Goal: Information Seeking & Learning: Compare options

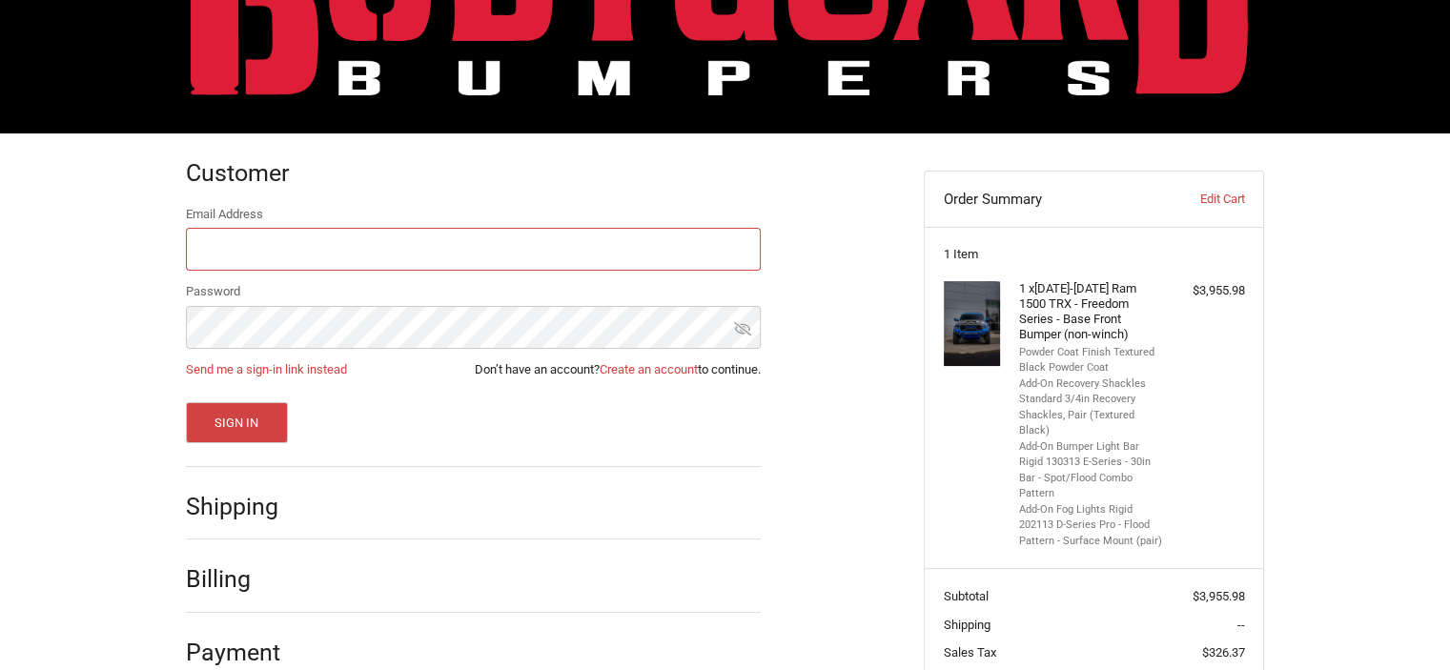
scroll to position [152, 0]
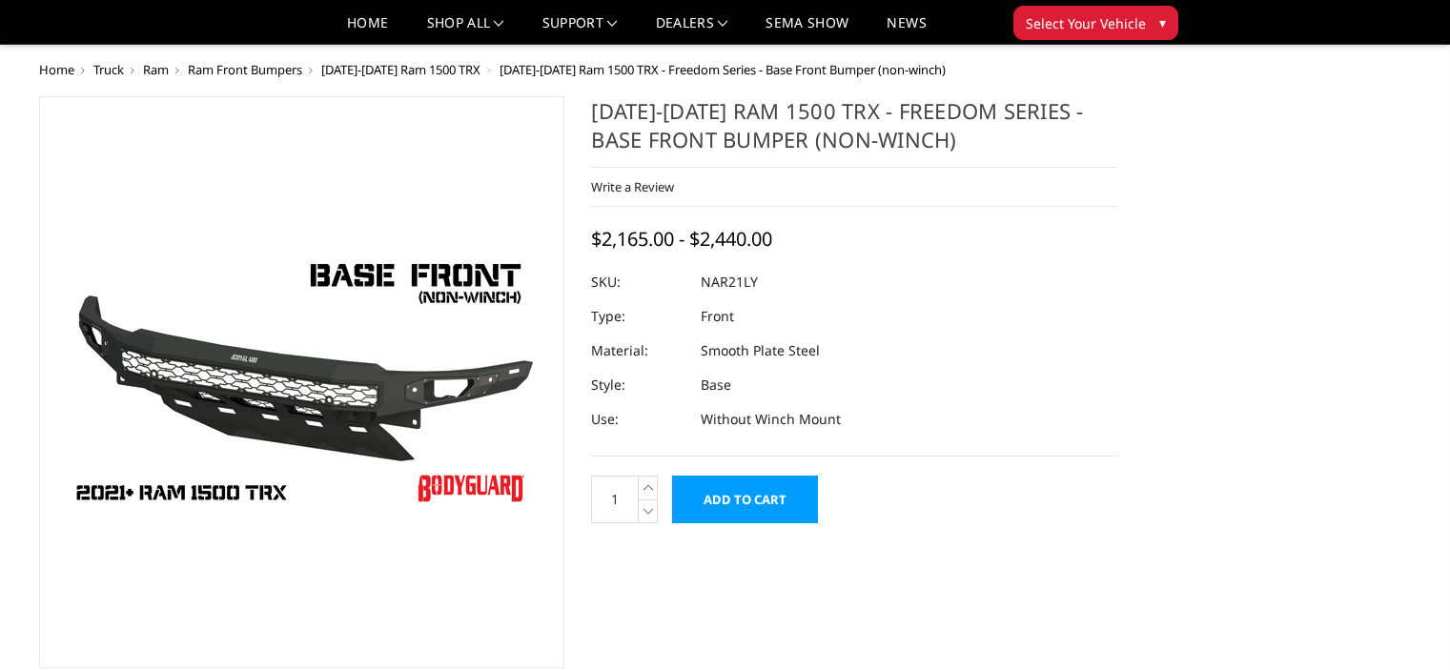
select select "3141"
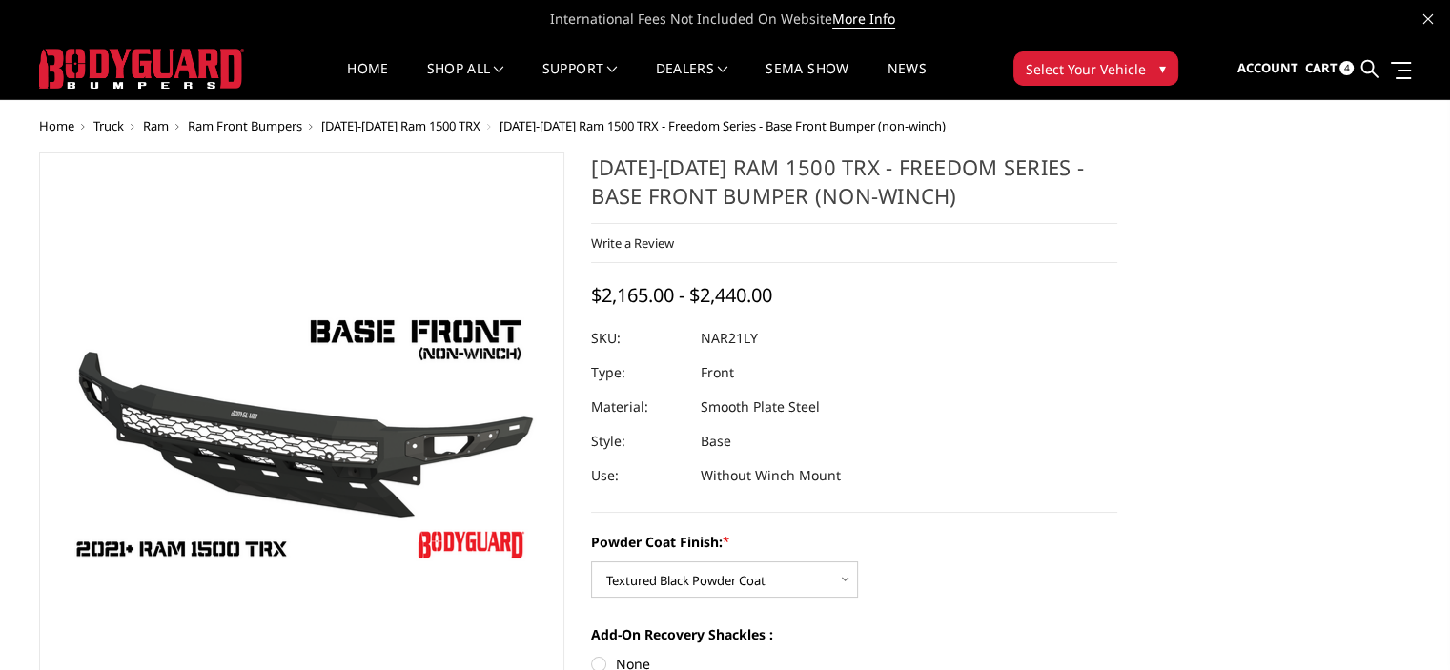
click at [418, 125] on span "[DATE]-[DATE] Ram 1500 TRX" at bounding box center [400, 125] width 159 height 17
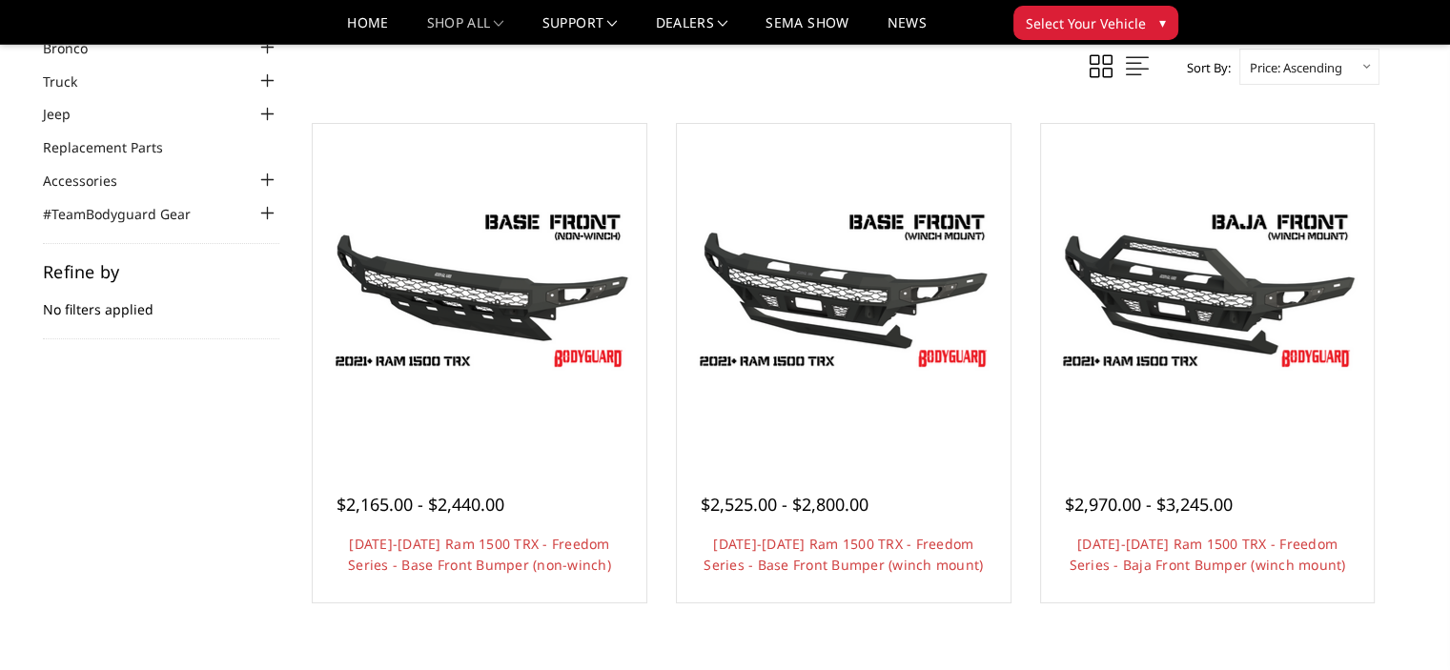
scroll to position [114, 0]
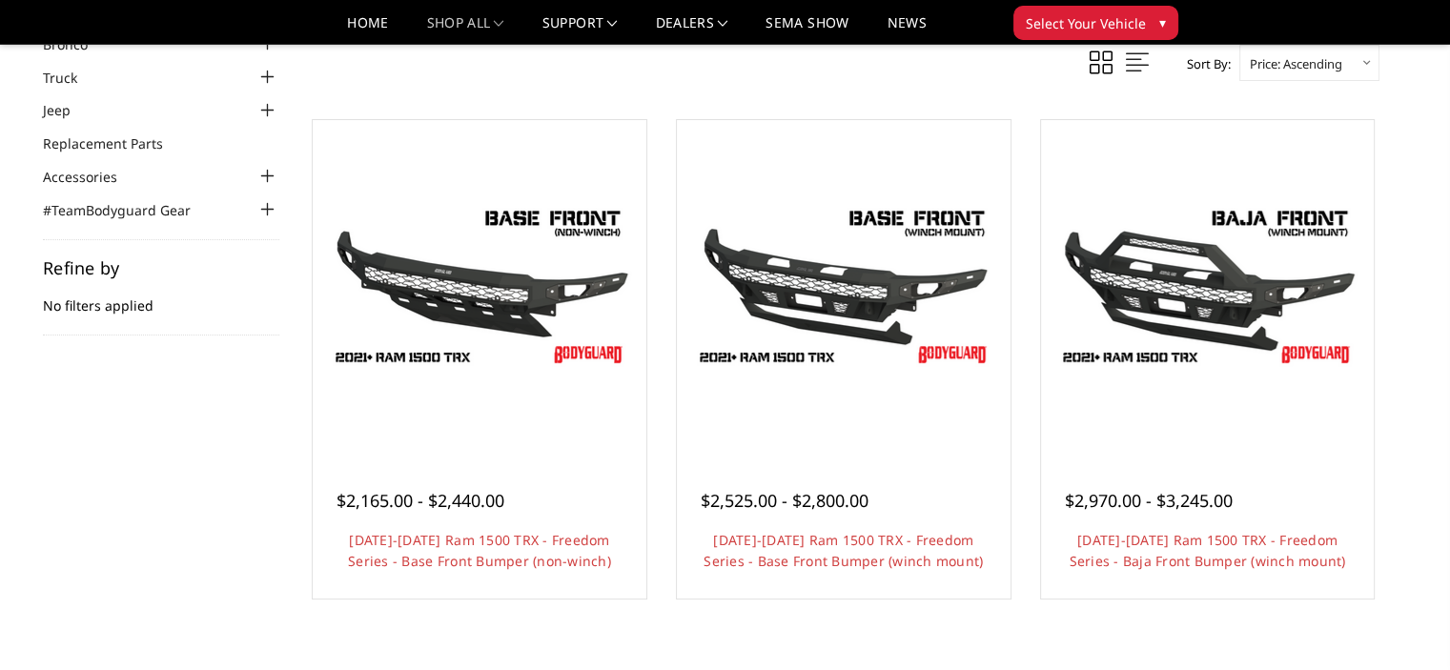
click at [655, 97] on div "Sort By: Featured Items Newest Items Best Selling A to Z Z to A By Review Price…" at bounding box center [843, 351] width 1071 height 612
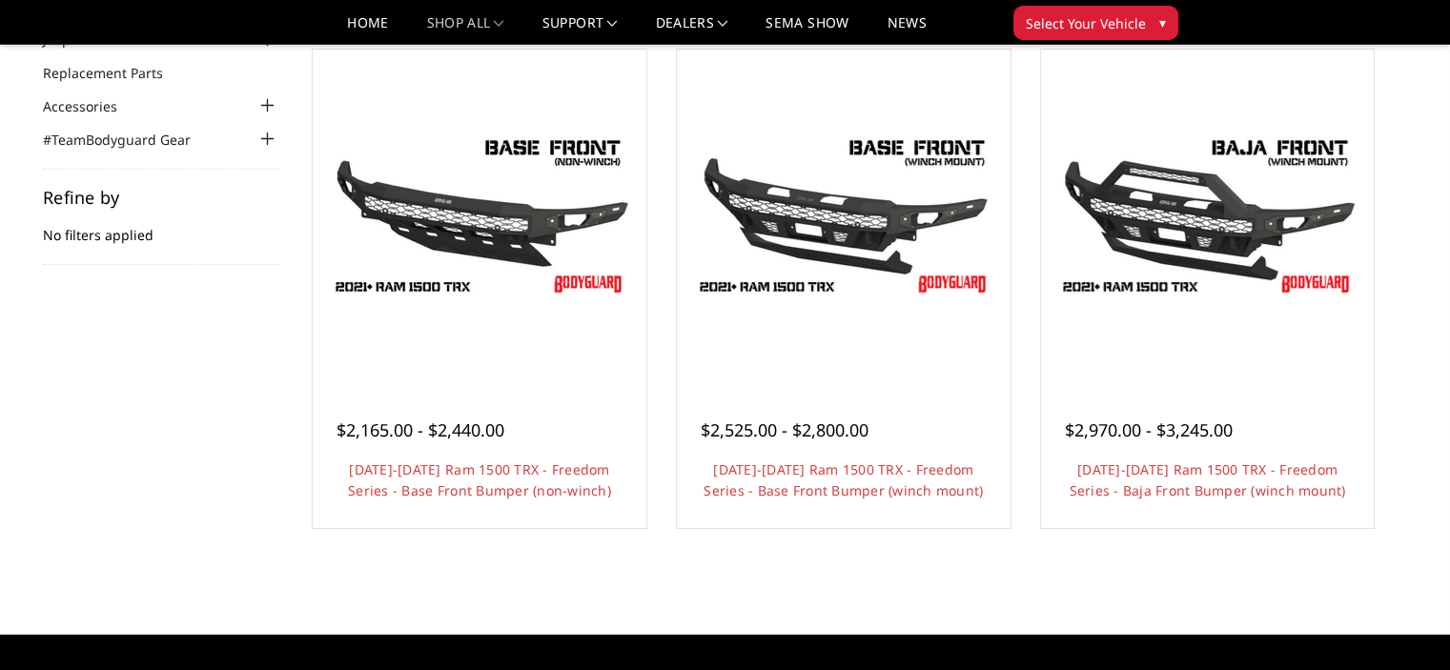
scroll to position [188, 0]
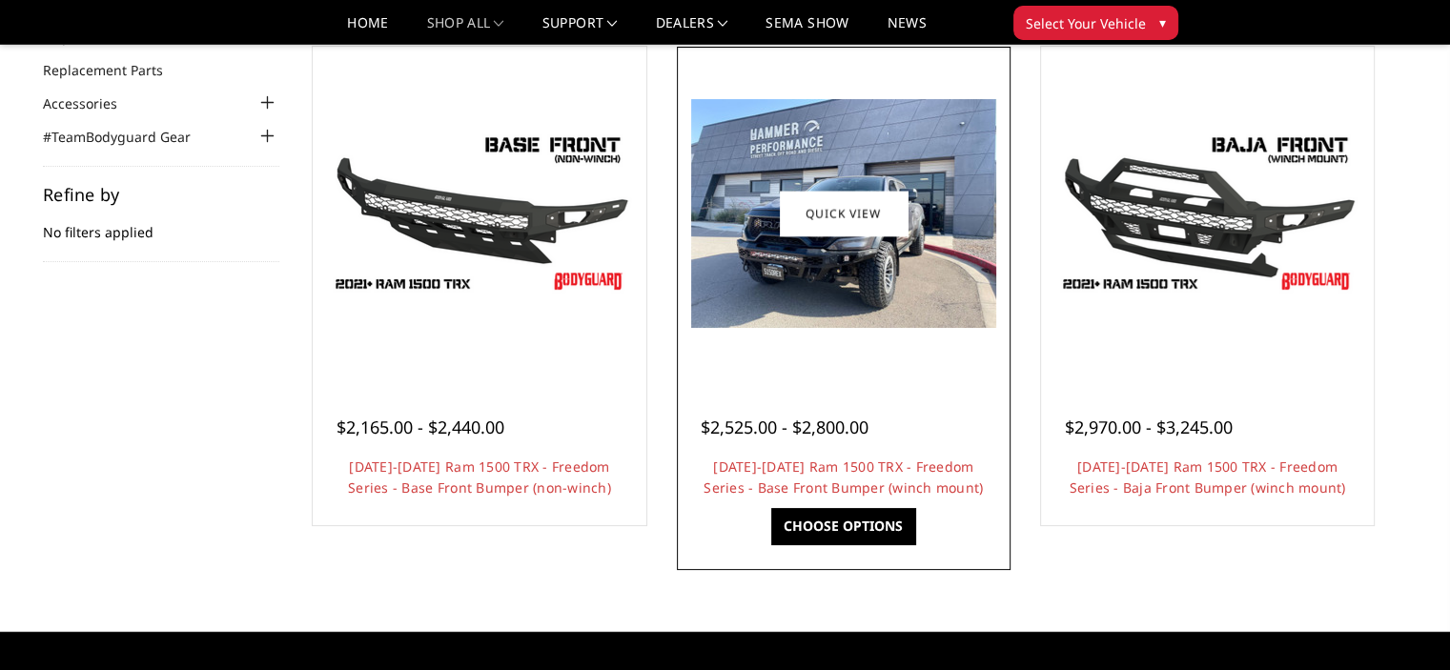
click at [736, 277] on img at bounding box center [843, 213] width 305 height 229
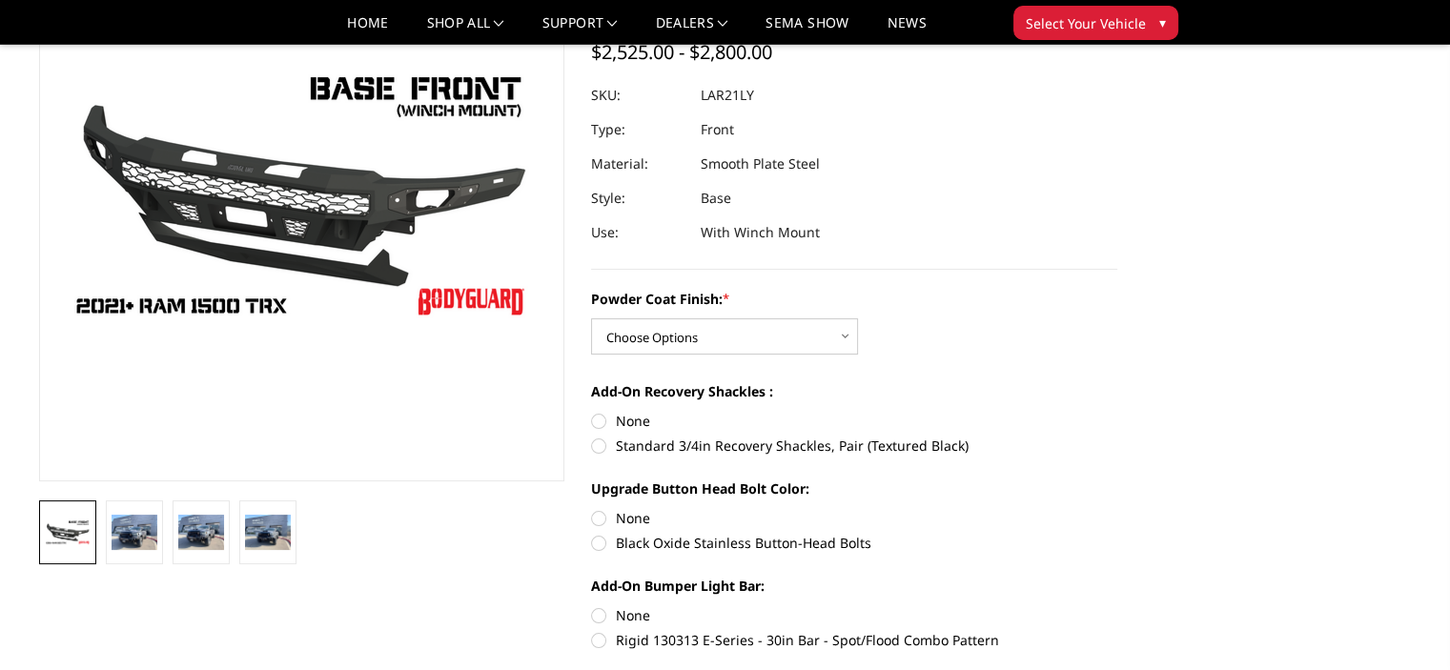
scroll to position [191, 0]
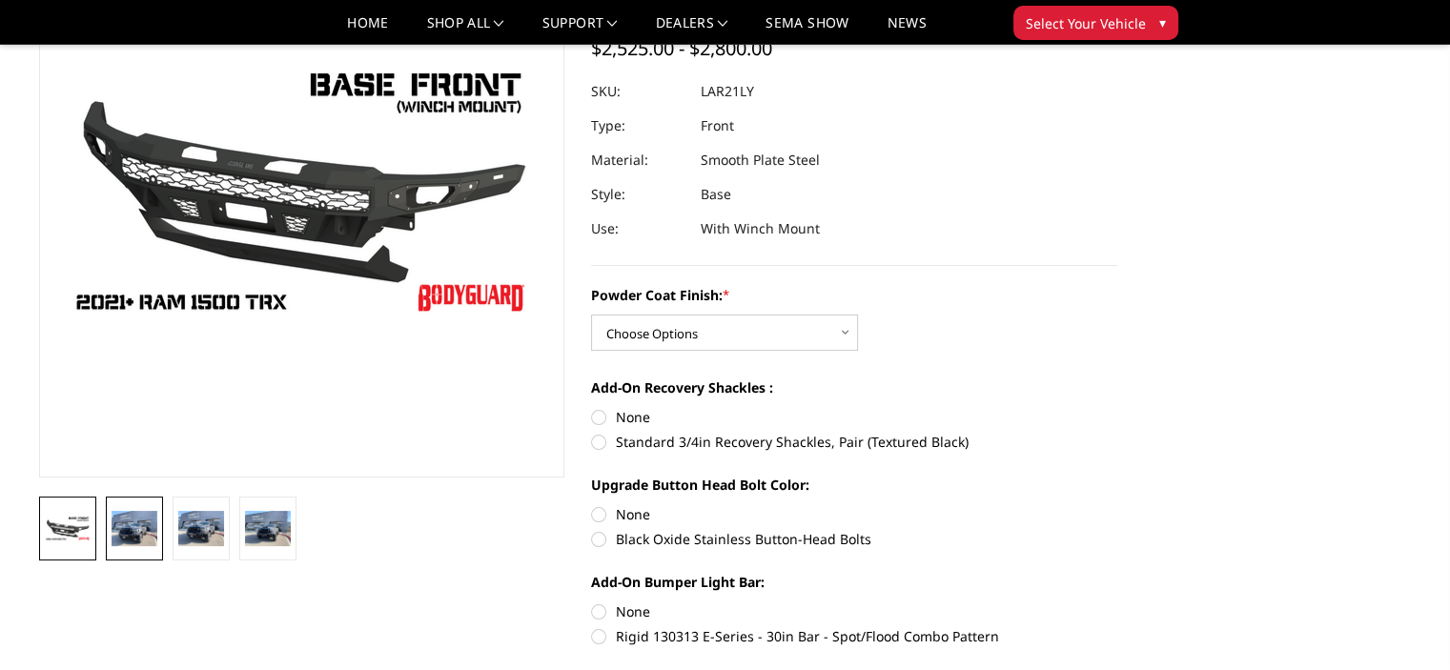
click at [141, 530] on img at bounding box center [135, 528] width 46 height 34
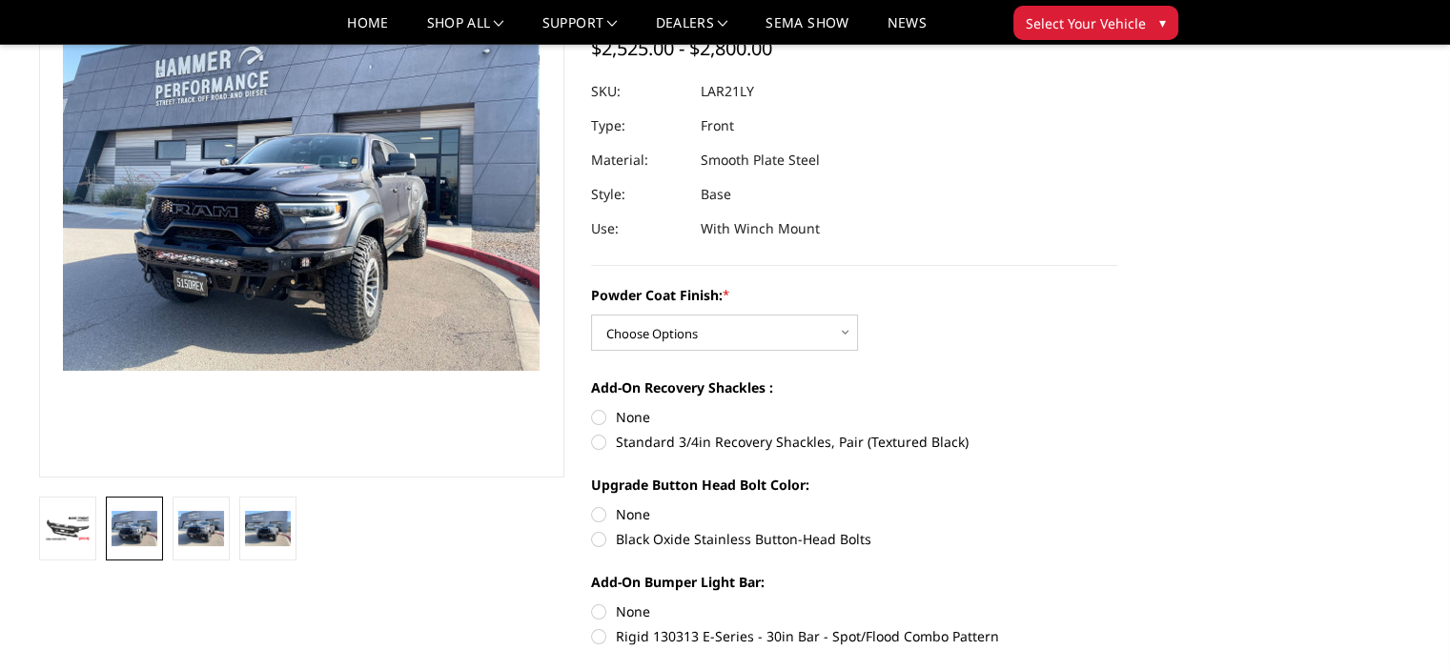
scroll to position [145, 0]
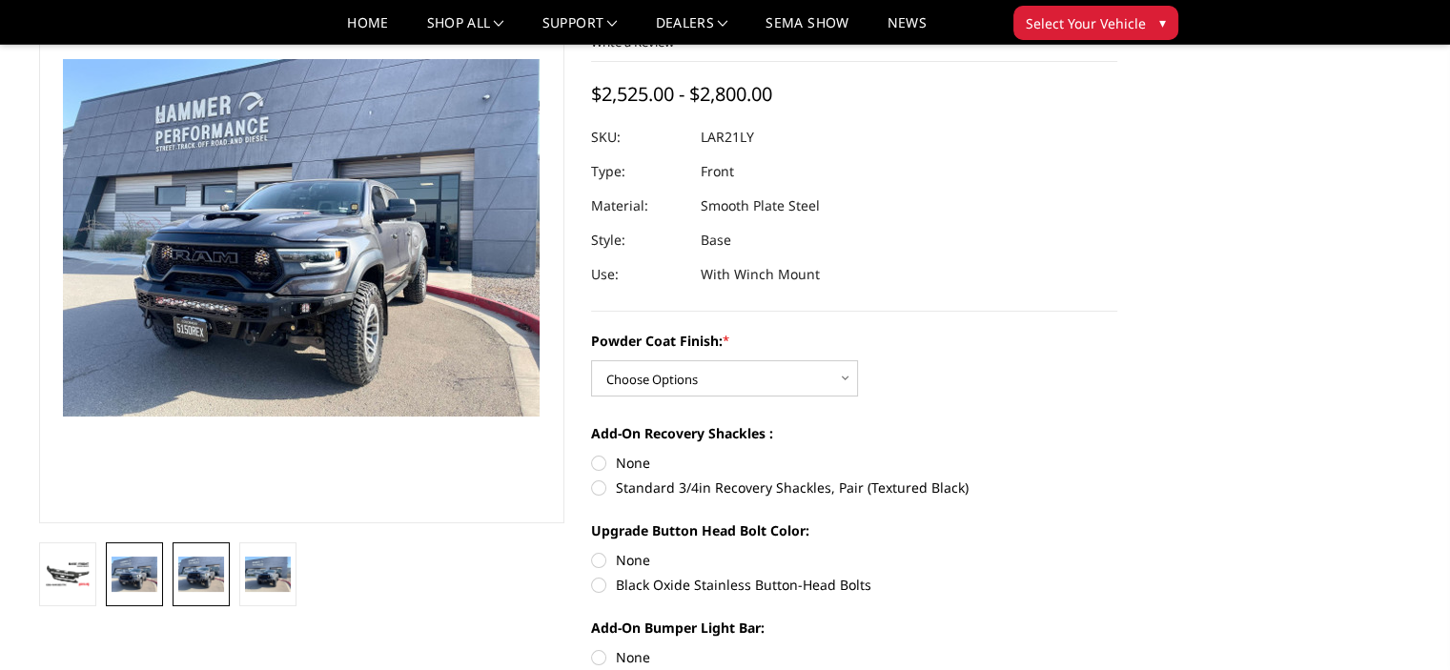
click at [195, 563] on img at bounding box center [201, 574] width 46 height 34
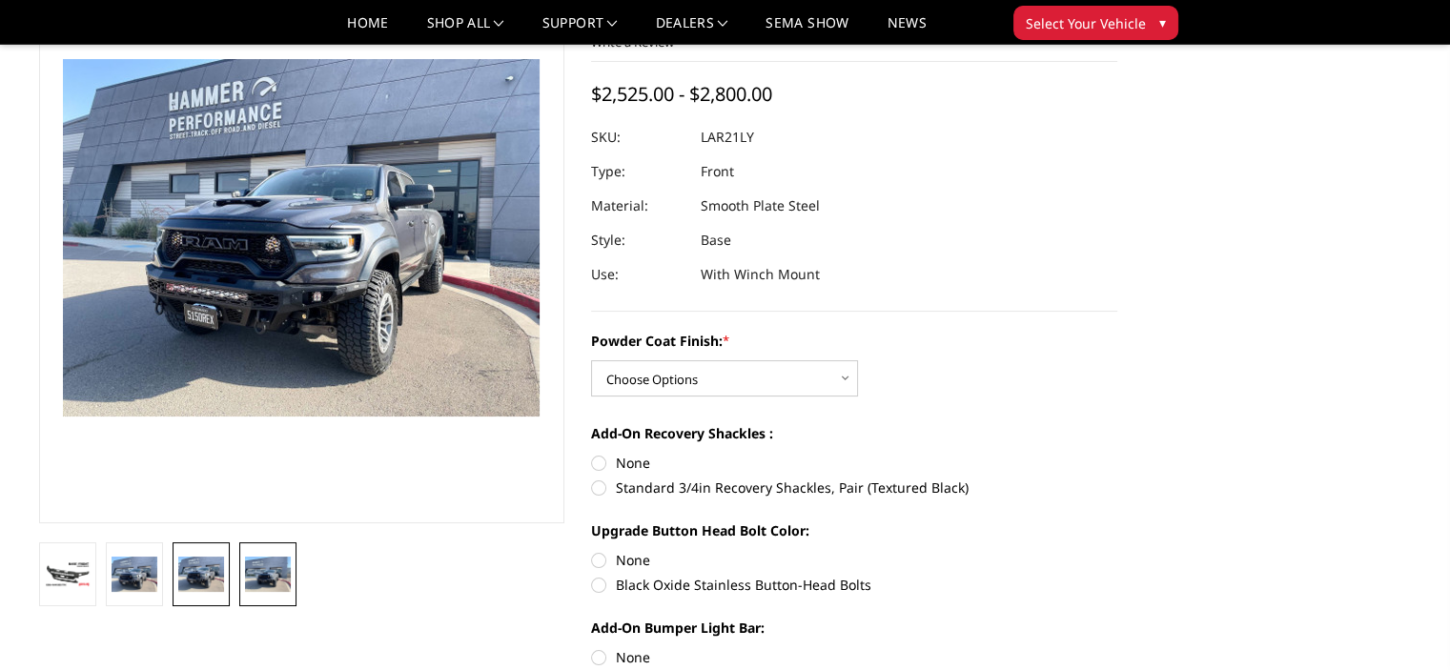
click at [275, 567] on img at bounding box center [268, 574] width 46 height 34
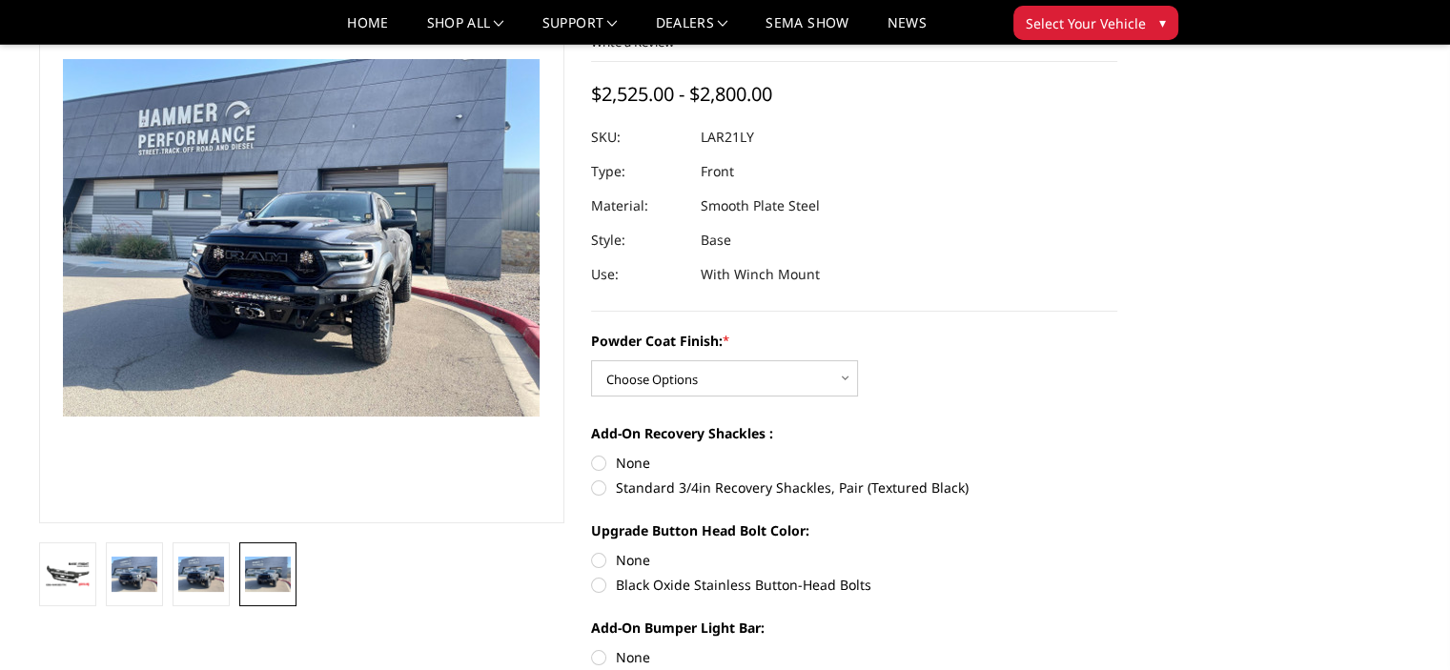
click at [422, 535] on section at bounding box center [302, 278] width 553 height 655
click at [71, 561] on img at bounding box center [68, 574] width 46 height 26
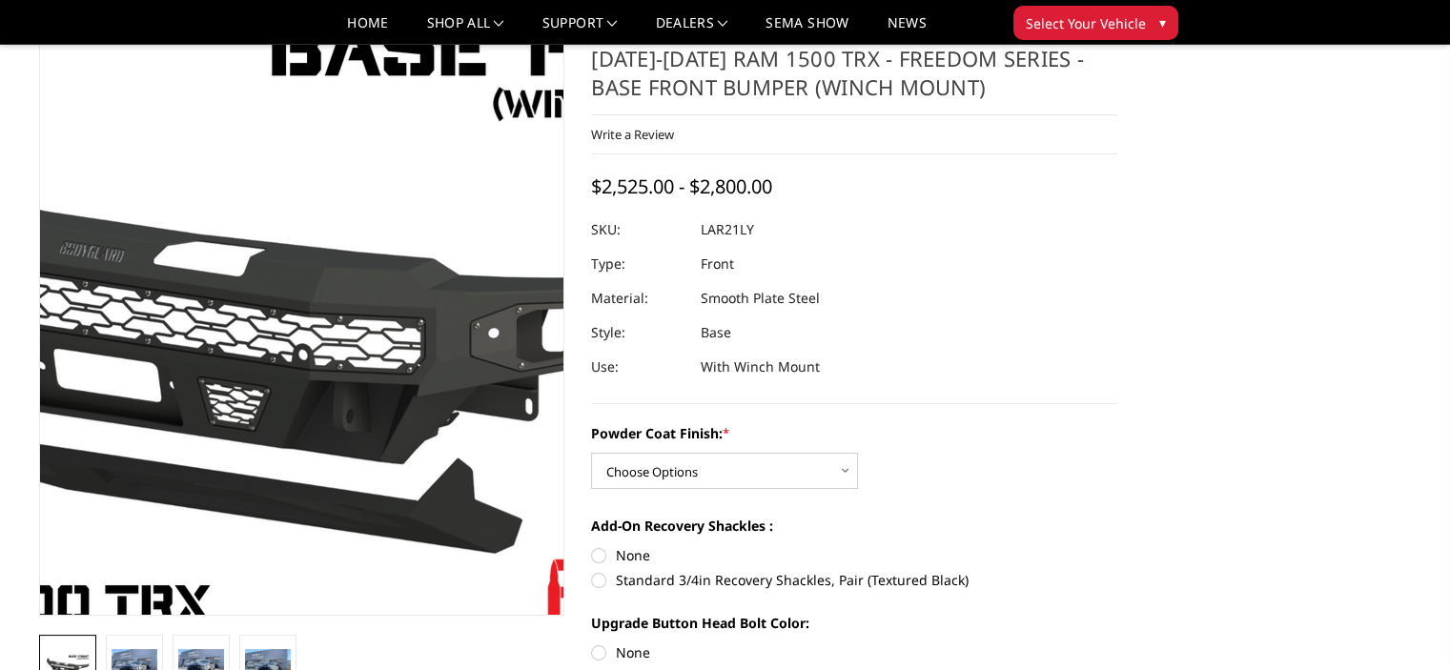
scroll to position [0, 0]
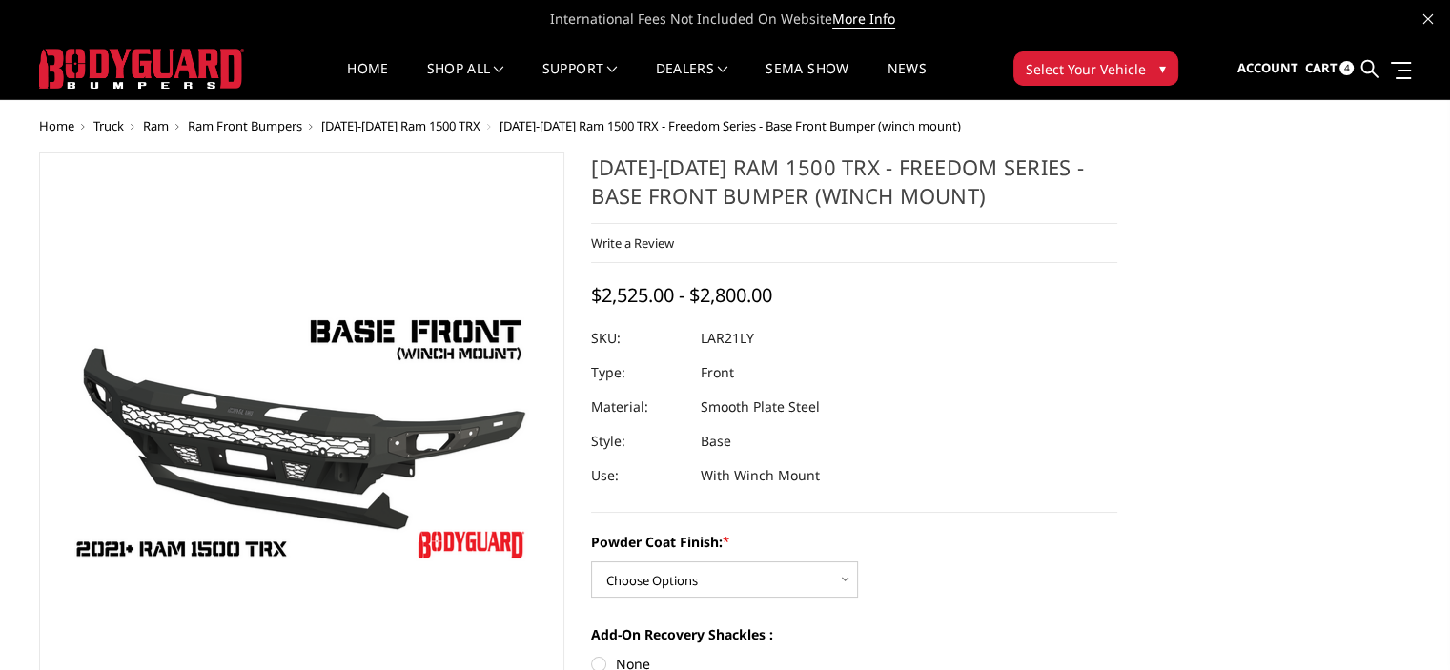
click at [452, 119] on span "[DATE]-[DATE] Ram 1500 TRX" at bounding box center [400, 125] width 159 height 17
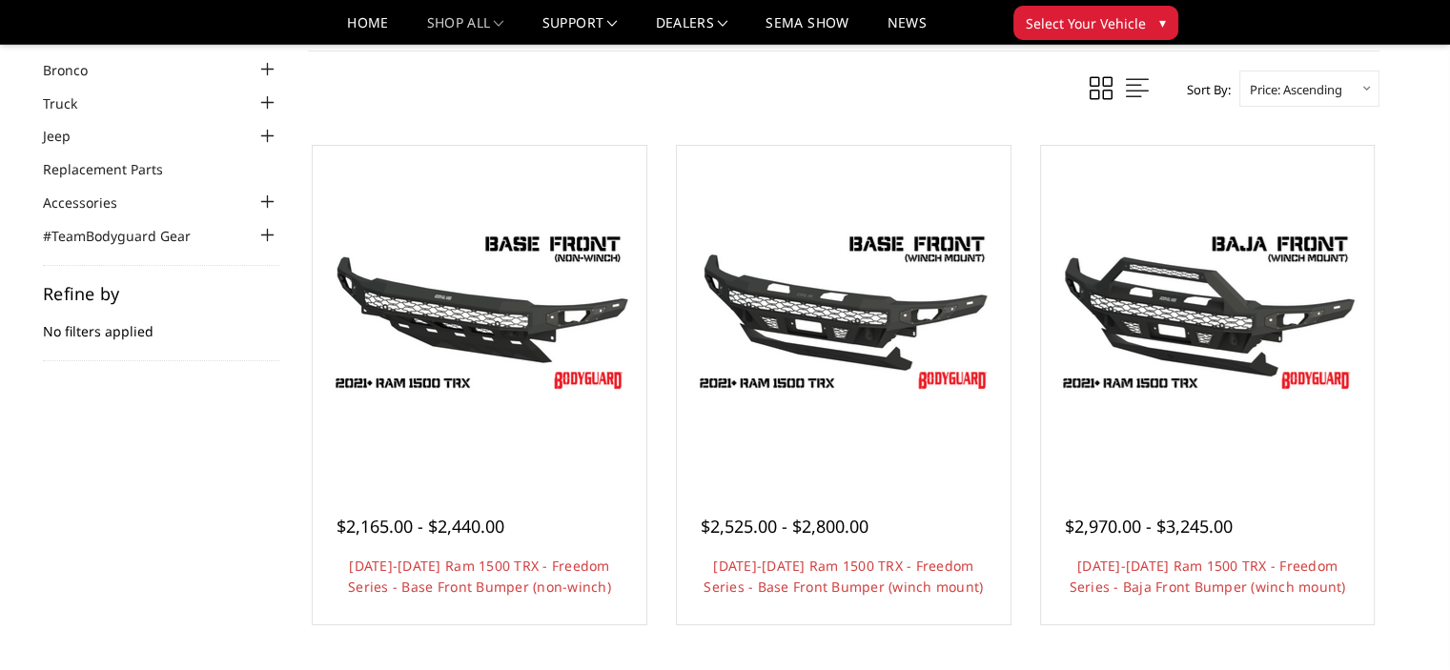
scroll to position [114, 0]
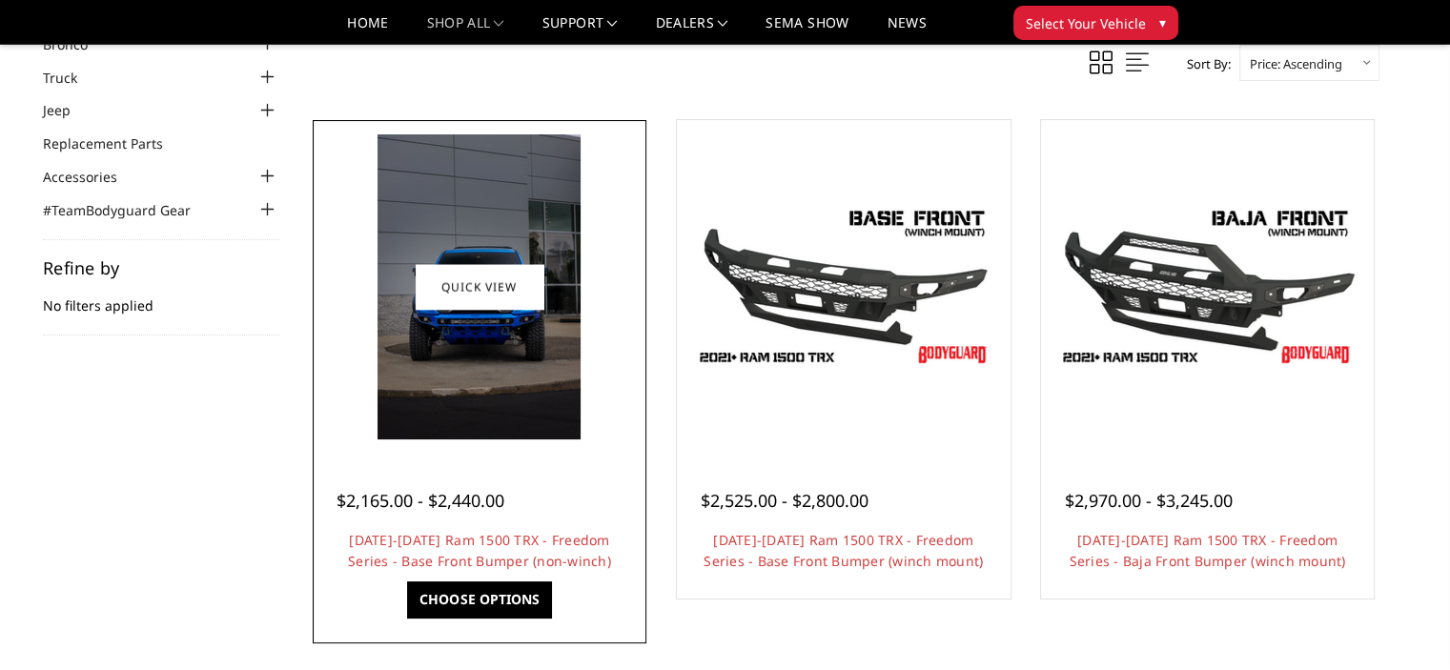
click at [593, 258] on img at bounding box center [479, 287] width 305 height 172
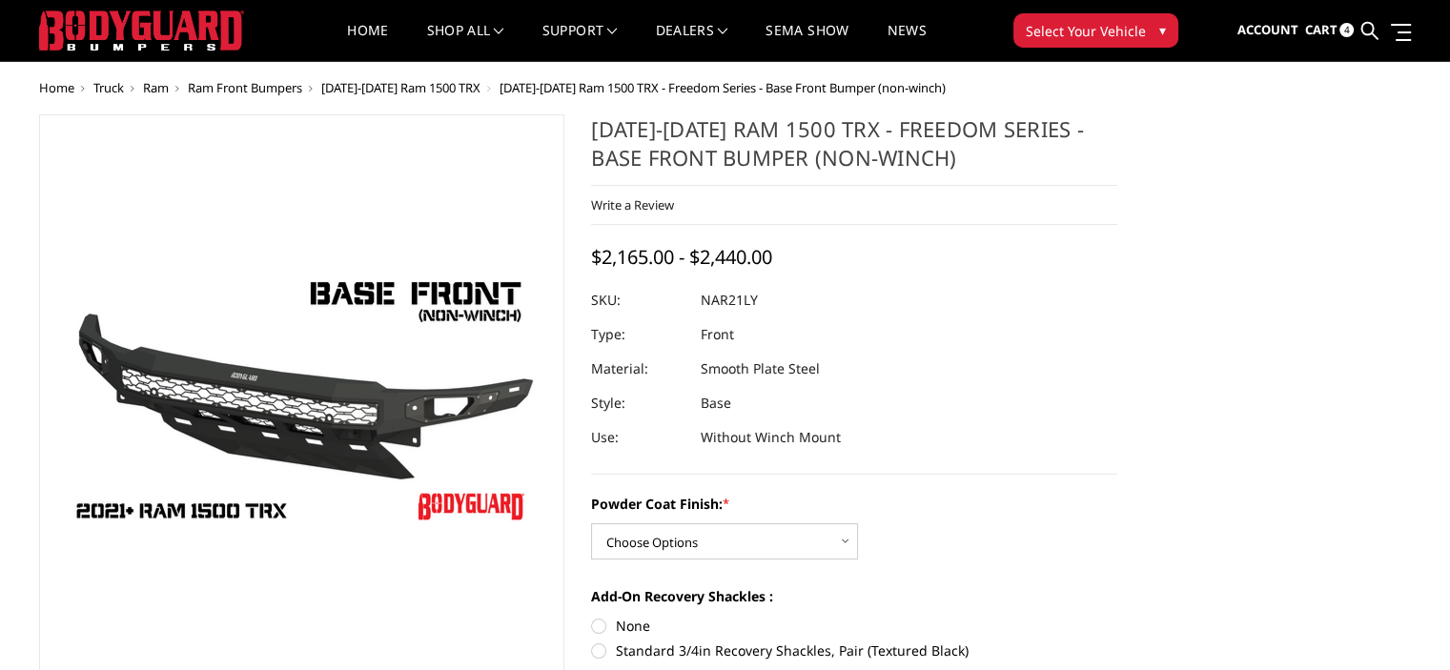
click at [1023, 253] on div "[DATE]-[DATE] Ram 1500 TRX - Freedom Series - Base Front Bumper (non-winch) Wri…" at bounding box center [854, 294] width 526 height 360
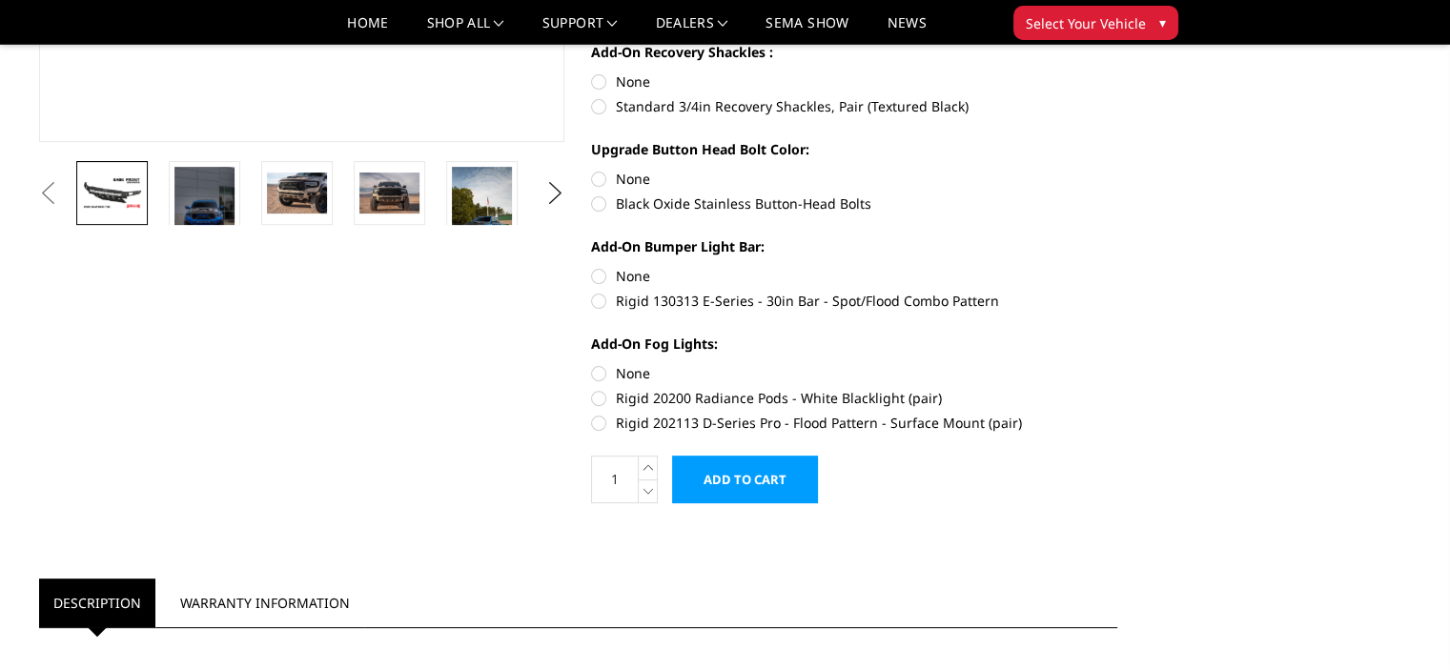
scroll to position [610, 0]
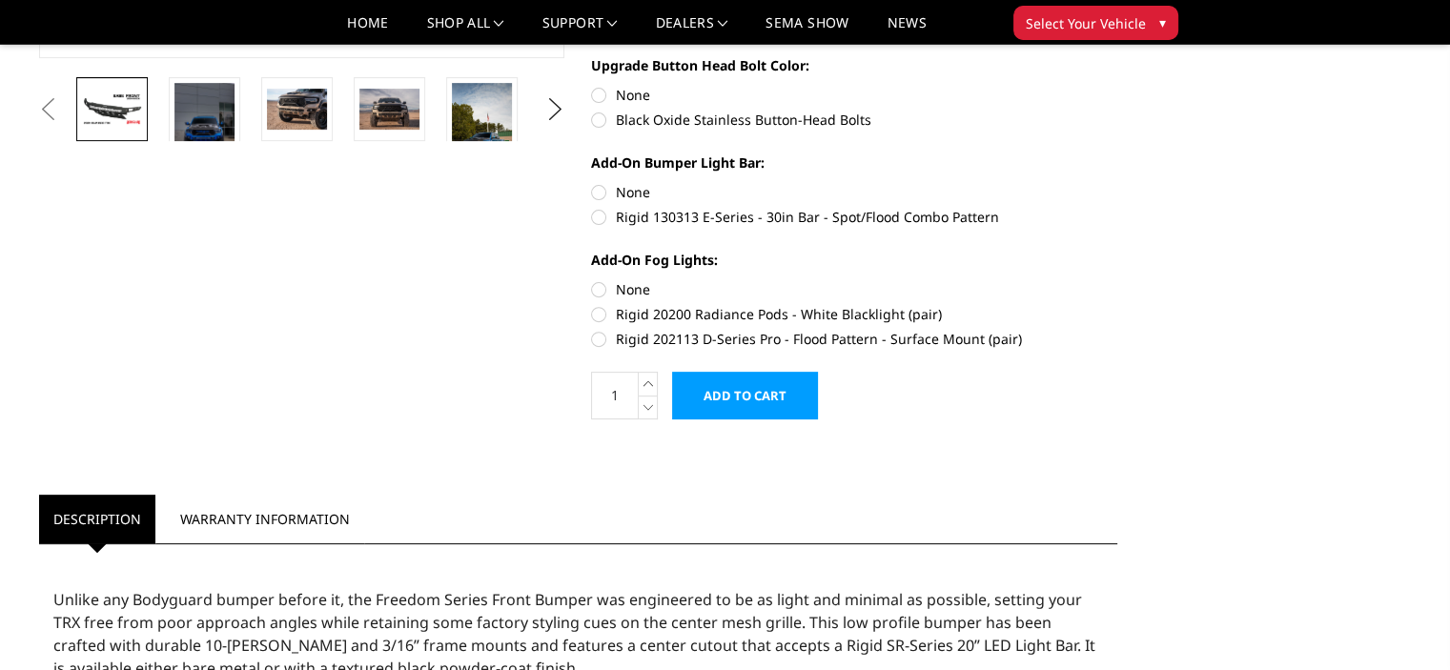
click at [63, 105] on button "Previous" at bounding box center [48, 109] width 29 height 29
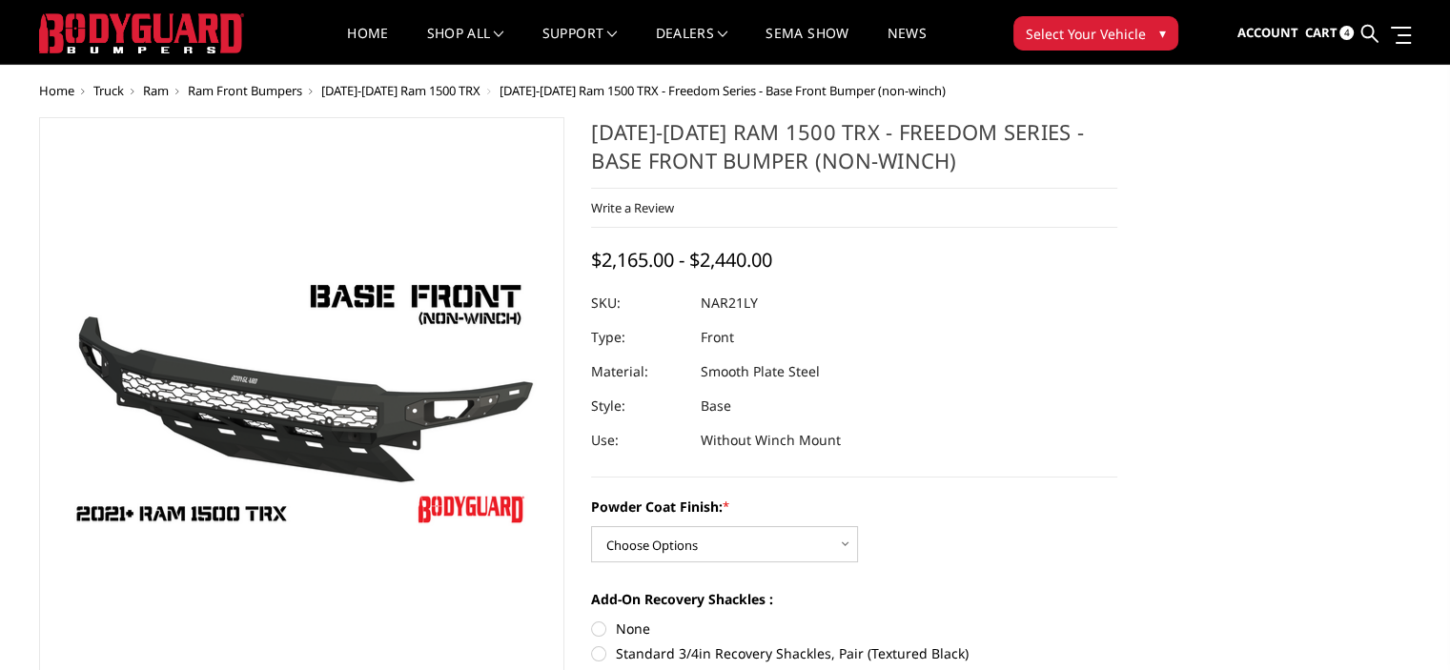
scroll to position [38, 0]
